Goal: Navigation & Orientation: Go to known website

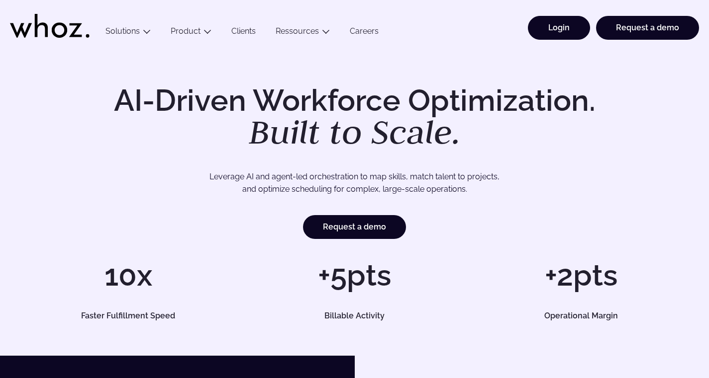
click at [567, 31] on link "Login" at bounding box center [559, 28] width 62 height 24
